Goal: Task Accomplishment & Management: Complete application form

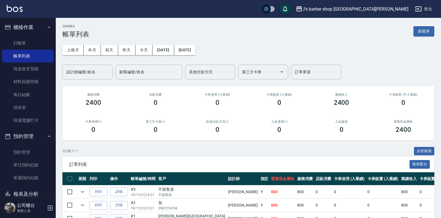
scroll to position [33, 0]
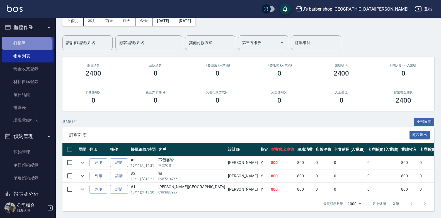
click at [5, 46] on link "打帳單" at bounding box center [27, 43] width 51 height 13
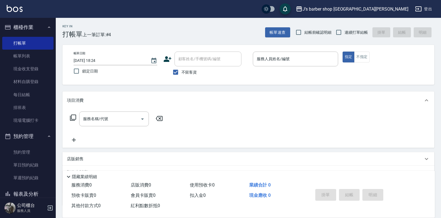
click at [191, 74] on span "不留客資" at bounding box center [190, 72] width 16 height 6
click at [182, 74] on input "不留客資" at bounding box center [176, 72] width 12 height 12
checkbox input "false"
click at [203, 60] on input "顧客姓名/手機號碼/編號" at bounding box center [204, 59] width 54 height 10
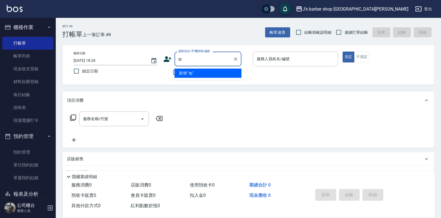
type input "t"
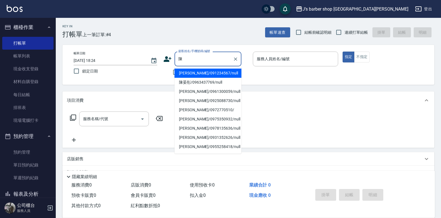
click at [219, 120] on li "[PERSON_NAME]/0975350932/null" at bounding box center [208, 119] width 67 height 9
type input "[PERSON_NAME]/0975350932/null"
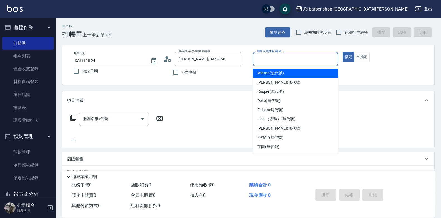
click at [286, 54] on input "服務人員姓名/編號" at bounding box center [295, 59] width 80 height 10
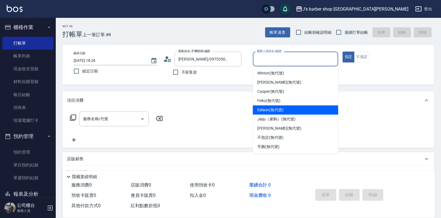
click at [279, 112] on span "Edison (無代號)" at bounding box center [270, 110] width 26 height 6
type input "Edison(無代號)"
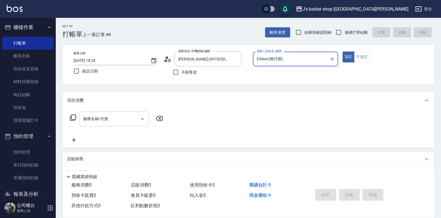
click at [125, 118] on input "服務名稱/代號" at bounding box center [110, 119] width 56 height 10
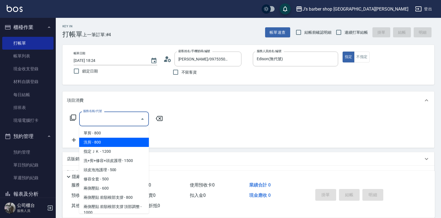
click at [123, 143] on span "洗剪 - 800" at bounding box center [114, 142] width 70 height 9
type input "洗剪(101)"
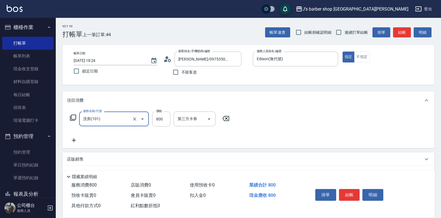
click at [76, 146] on div "服務名稱/代號 洗剪(101) 服務名稱/代號 價格 800 價格 第三方卡券 第三方卡券" at bounding box center [248, 128] width 372 height 39
click at [76, 143] on icon at bounding box center [74, 140] width 14 height 7
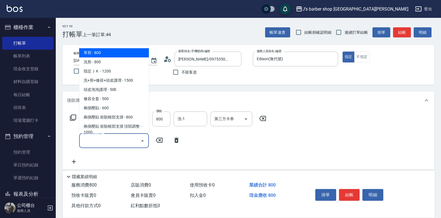
click at [101, 140] on input "服務名稱/代號" at bounding box center [110, 141] width 56 height 10
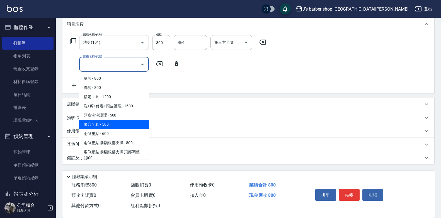
scroll to position [79, 0]
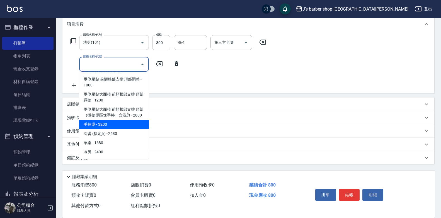
click at [123, 125] on span "手棒燙 - 3200" at bounding box center [114, 124] width 70 height 9
type input "手棒燙(HP1)"
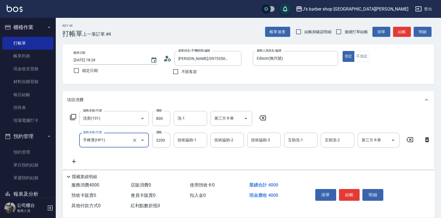
scroll to position [0, 0]
click at [165, 138] on input "3200" at bounding box center [161, 140] width 18 height 15
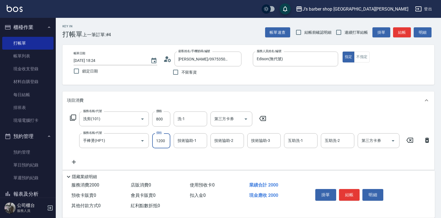
type input "1200"
click at [328, 113] on div "服務名稱/代號 洗剪(101) 服務名稱/代號 價格 800 價格 洗-1 洗-1 第三方卡券 第三方卡券 服務名稱/代號 手棒燙(HP1) 服務名稱/代號 …" at bounding box center [250, 139] width 367 height 54
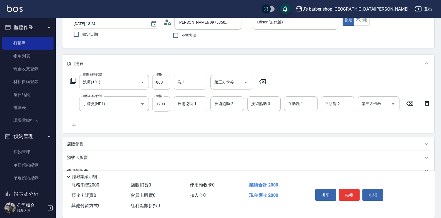
scroll to position [81, 0]
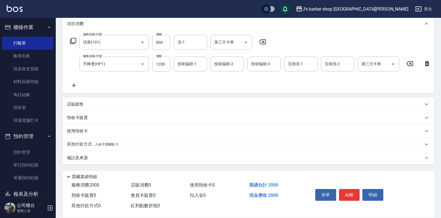
click at [107, 159] on div "備註及來源" at bounding box center [245, 158] width 356 height 6
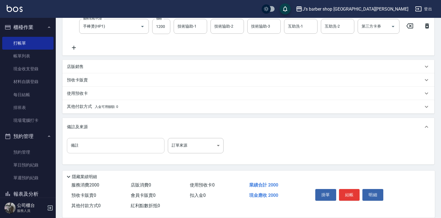
scroll to position [119, 0]
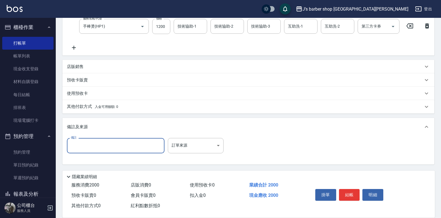
click at [114, 148] on input "備註" at bounding box center [116, 145] width 98 height 15
type input "轉帳"
click at [358, 191] on button "結帳" at bounding box center [349, 195] width 21 height 12
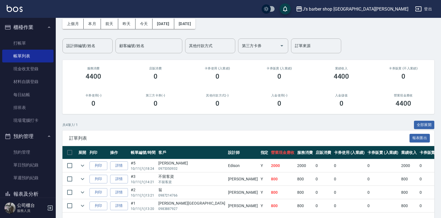
scroll to position [47, 0]
